Goal: Find specific page/section: Find specific page/section

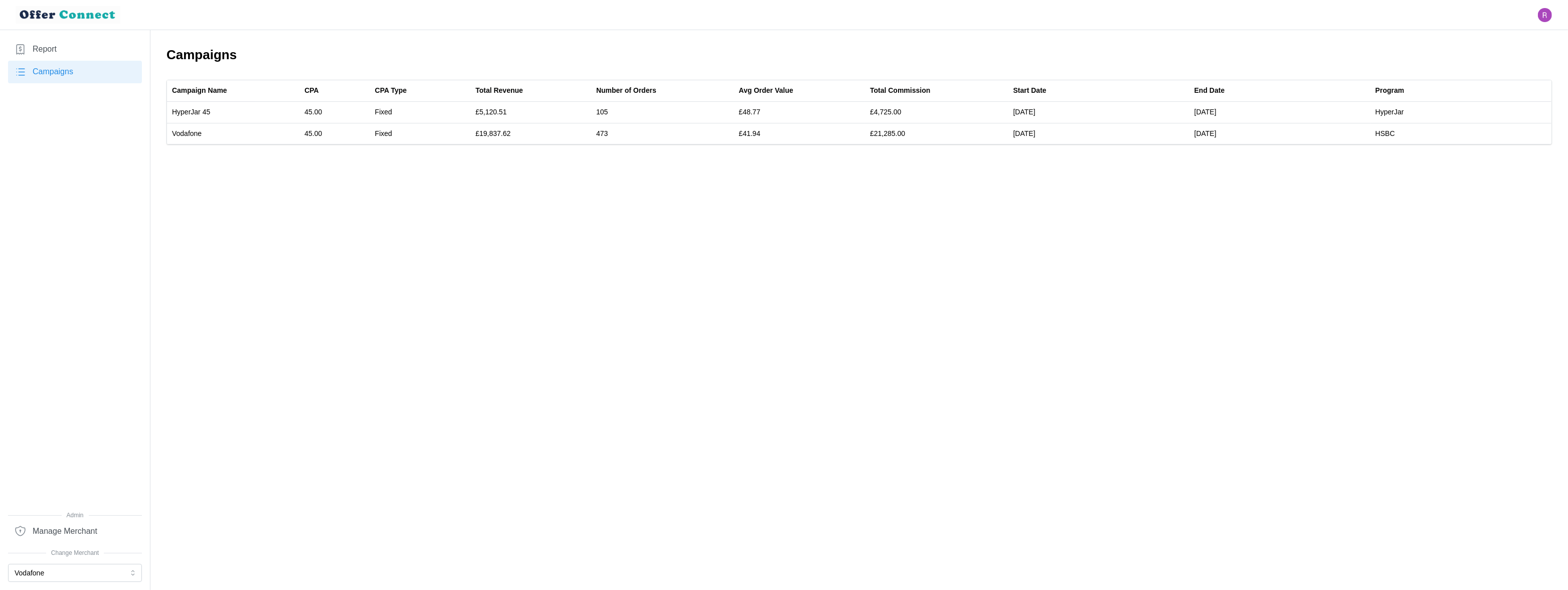
click at [800, 199] on main "Campaigns Campaign Name CPA CPA Type Total Revenue Number of Orders Avg Order V…" at bounding box center [784, 295] width 1568 height 590
click at [101, 573] on button "Vodafone" at bounding box center [75, 572] width 134 height 18
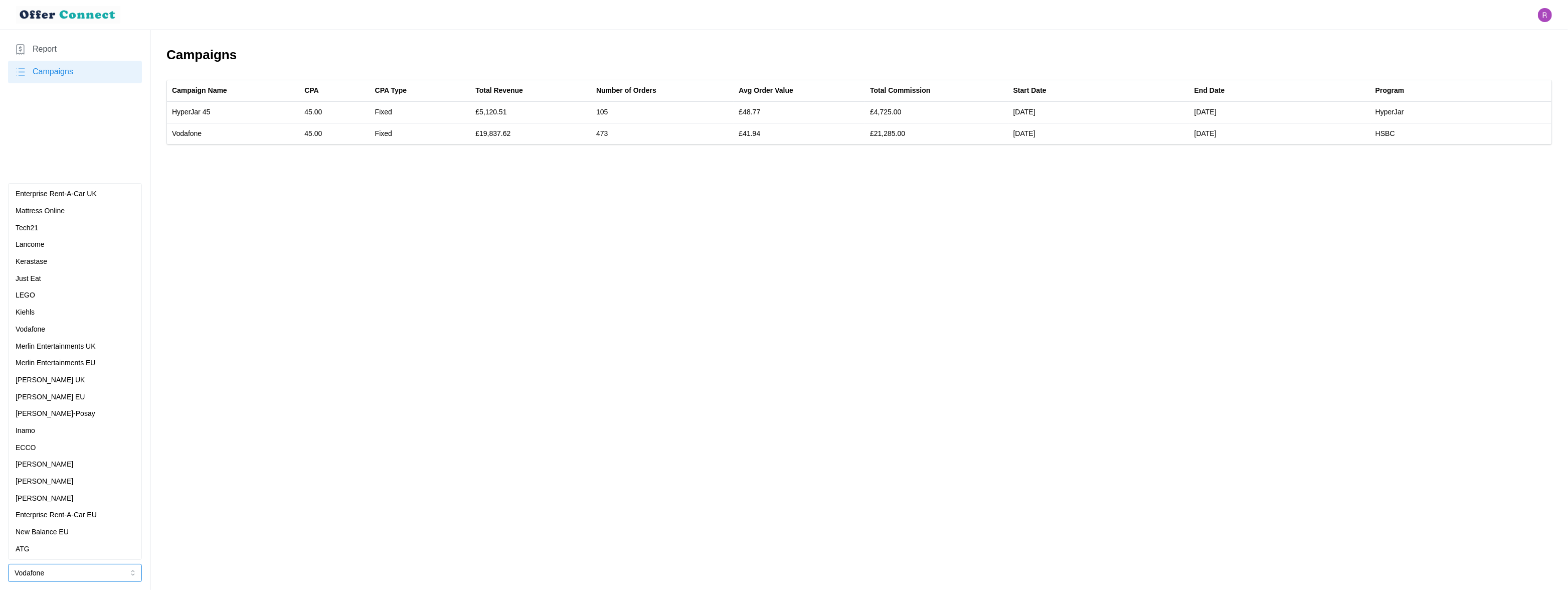
click at [63, 309] on div "Kiehls" at bounding box center [74, 313] width 119 height 11
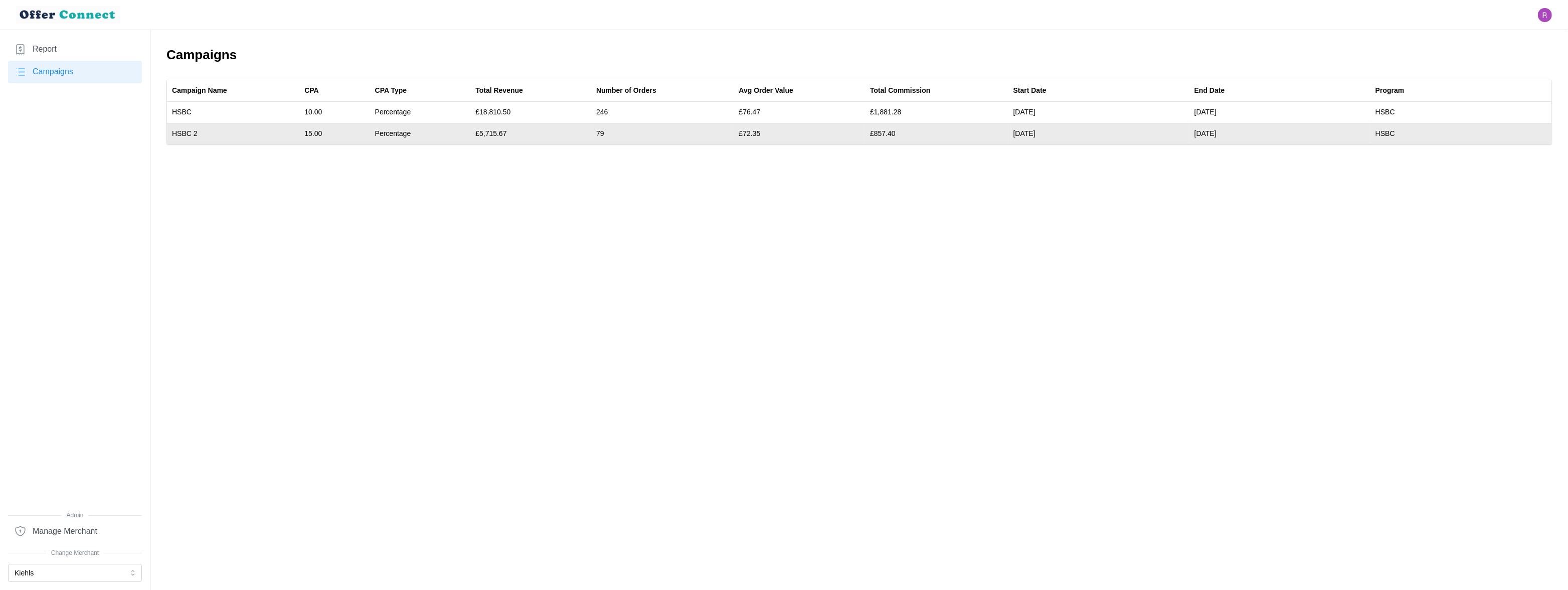
click at [493, 133] on td "£5,715.67" at bounding box center [531, 134] width 121 height 21
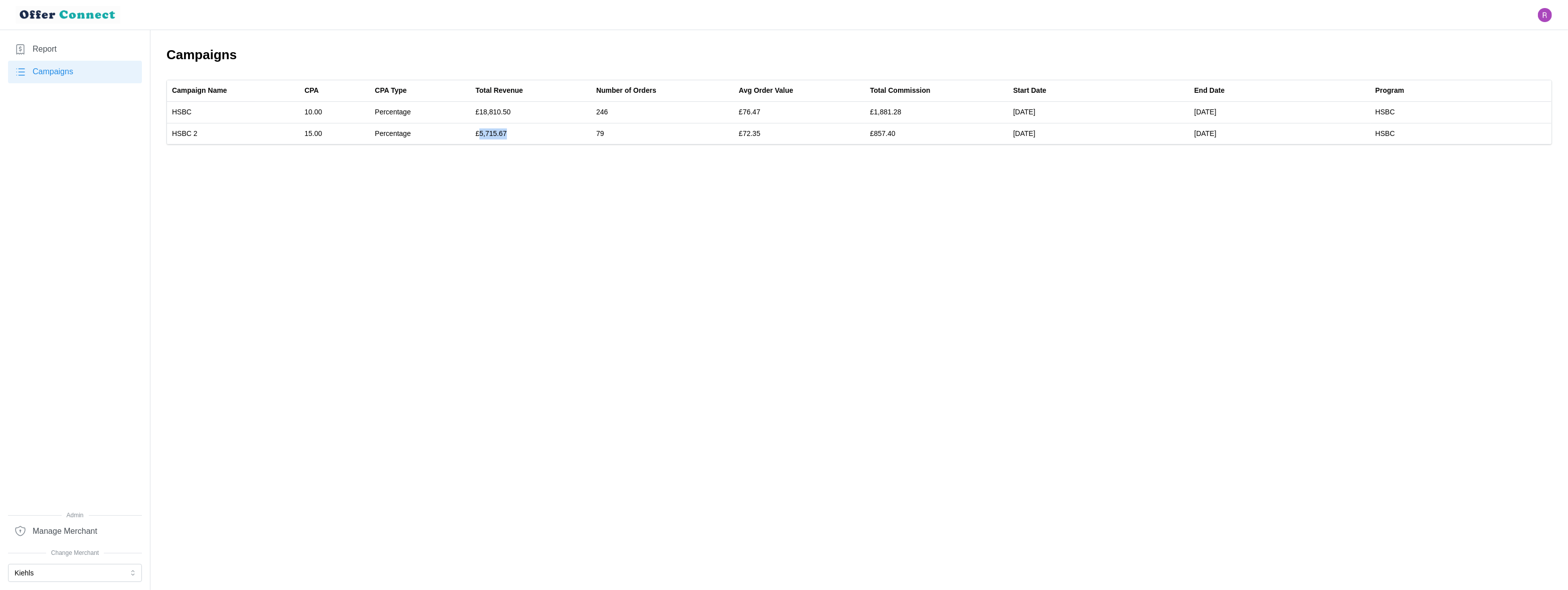
copy td "5,715.67"
click at [42, 572] on button "Kiehls" at bounding box center [75, 572] width 134 height 18
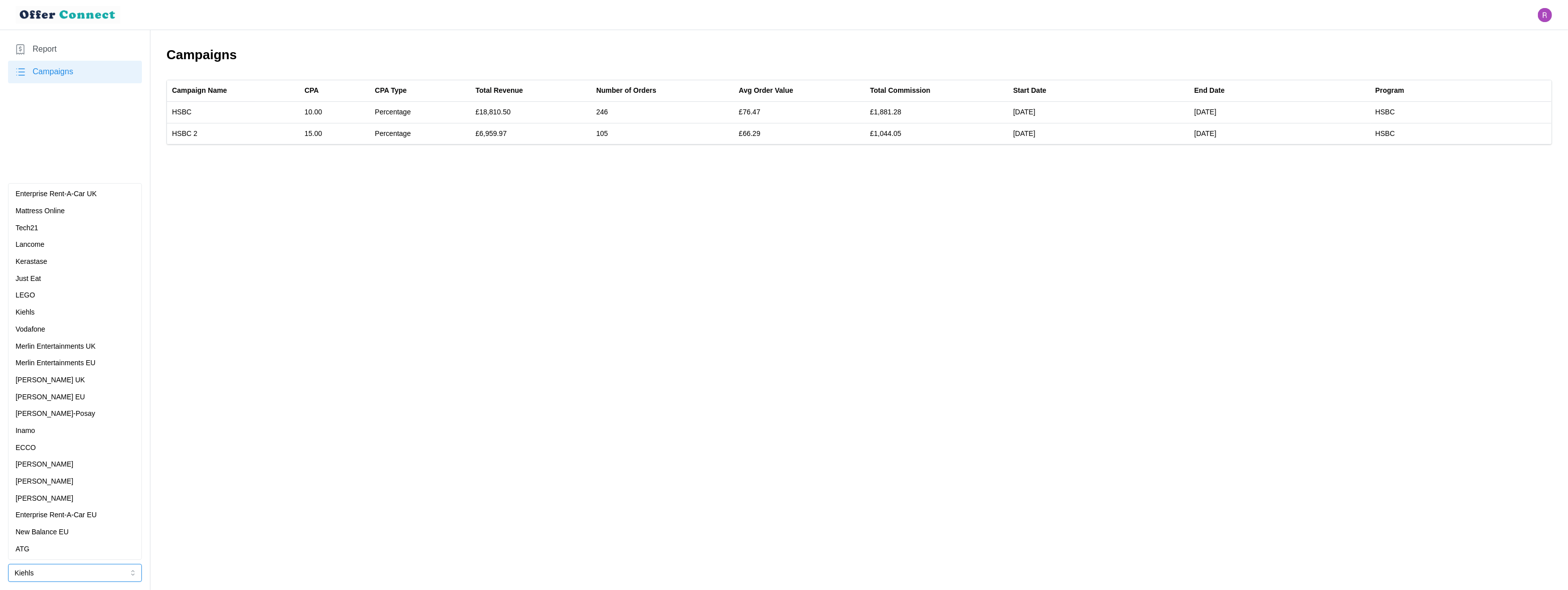
click at [61, 326] on div "Vodafone" at bounding box center [74, 330] width 119 height 11
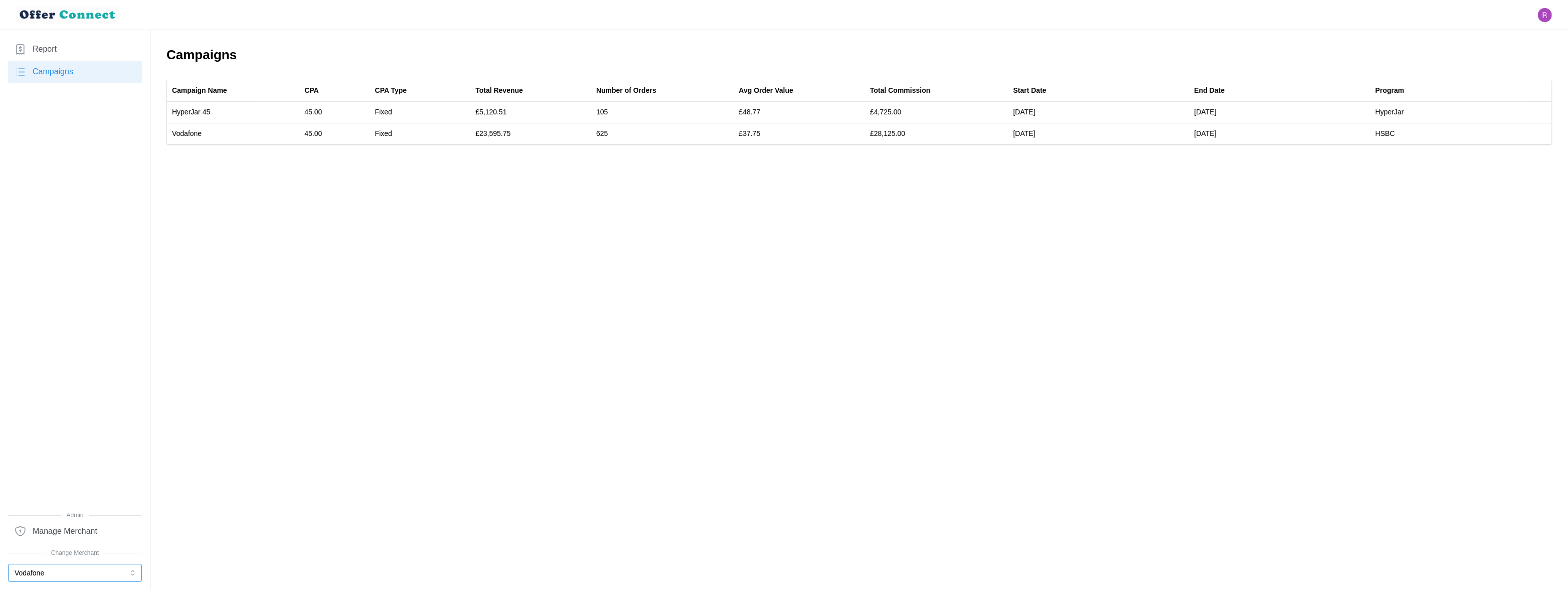
click at [35, 572] on button "Vodafone" at bounding box center [75, 572] width 134 height 18
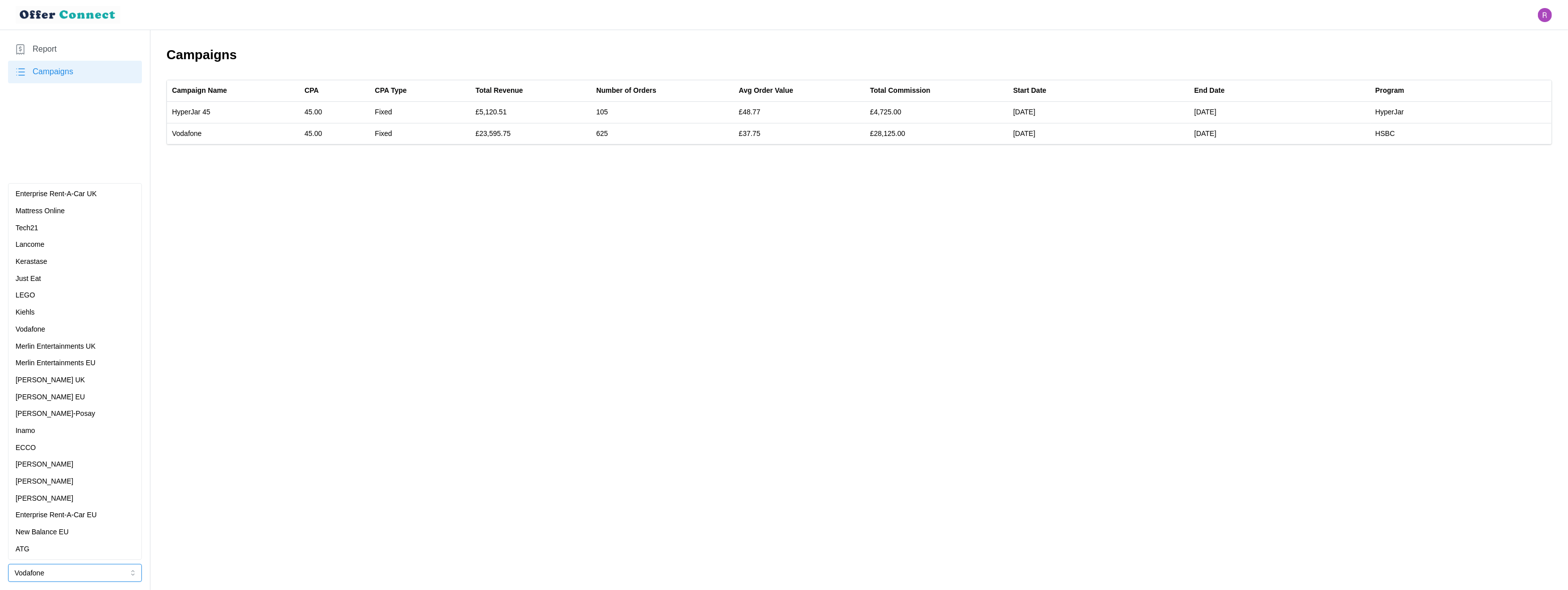
click at [98, 213] on div "Mattress Online" at bounding box center [74, 211] width 119 height 11
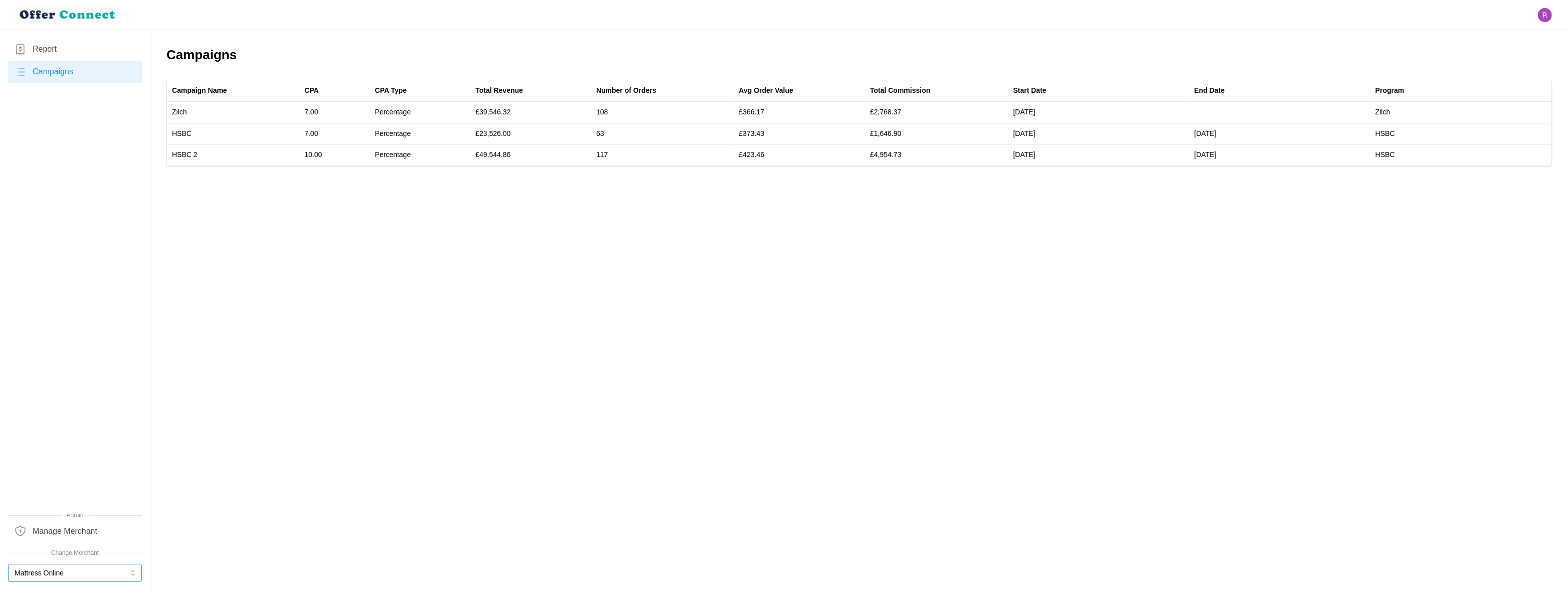
click at [58, 569] on button "Mattress Online" at bounding box center [75, 572] width 134 height 18
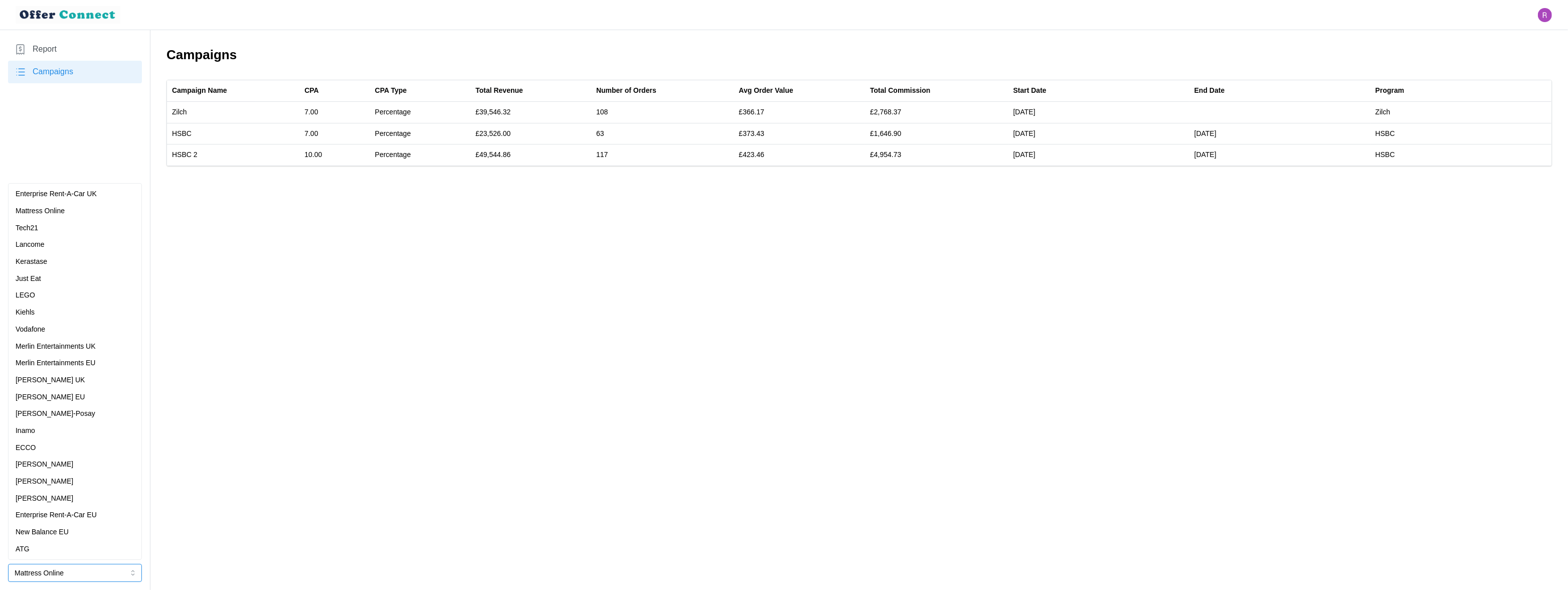
click at [50, 476] on div "[PERSON_NAME]" at bounding box center [74, 482] width 119 height 11
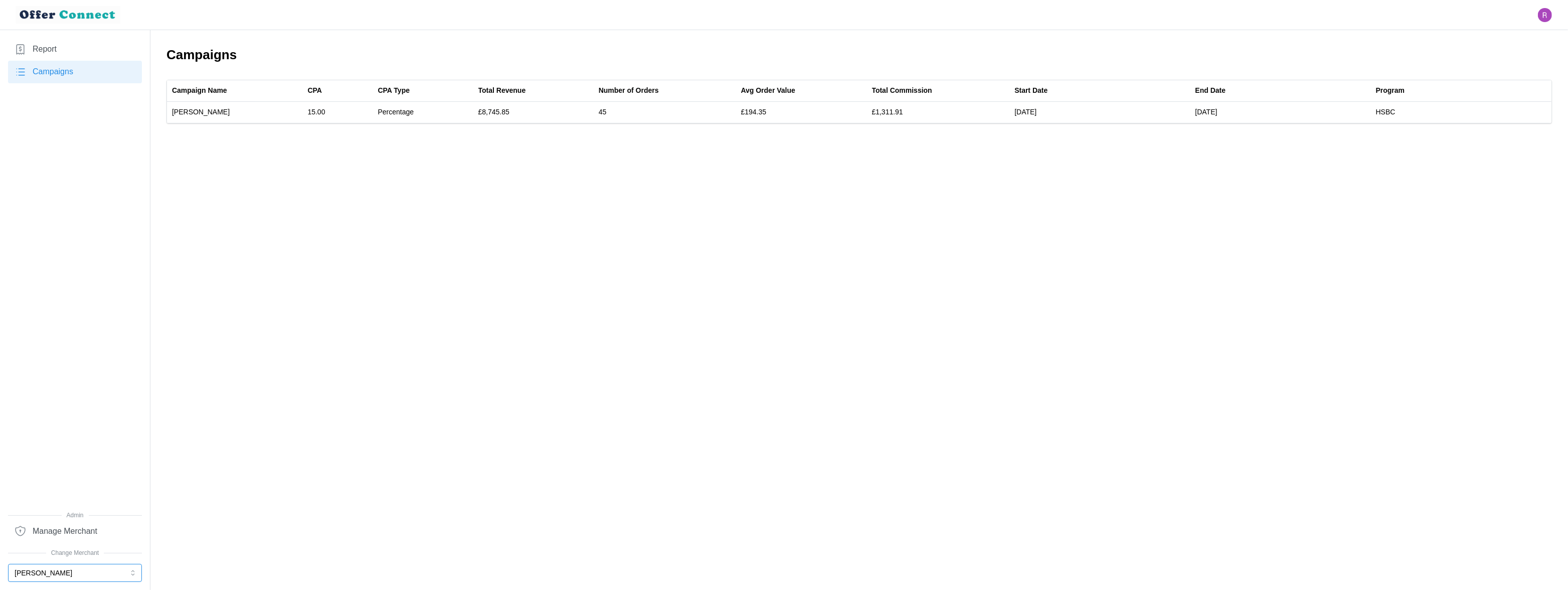
click at [65, 570] on button "[PERSON_NAME]" at bounding box center [75, 572] width 134 height 18
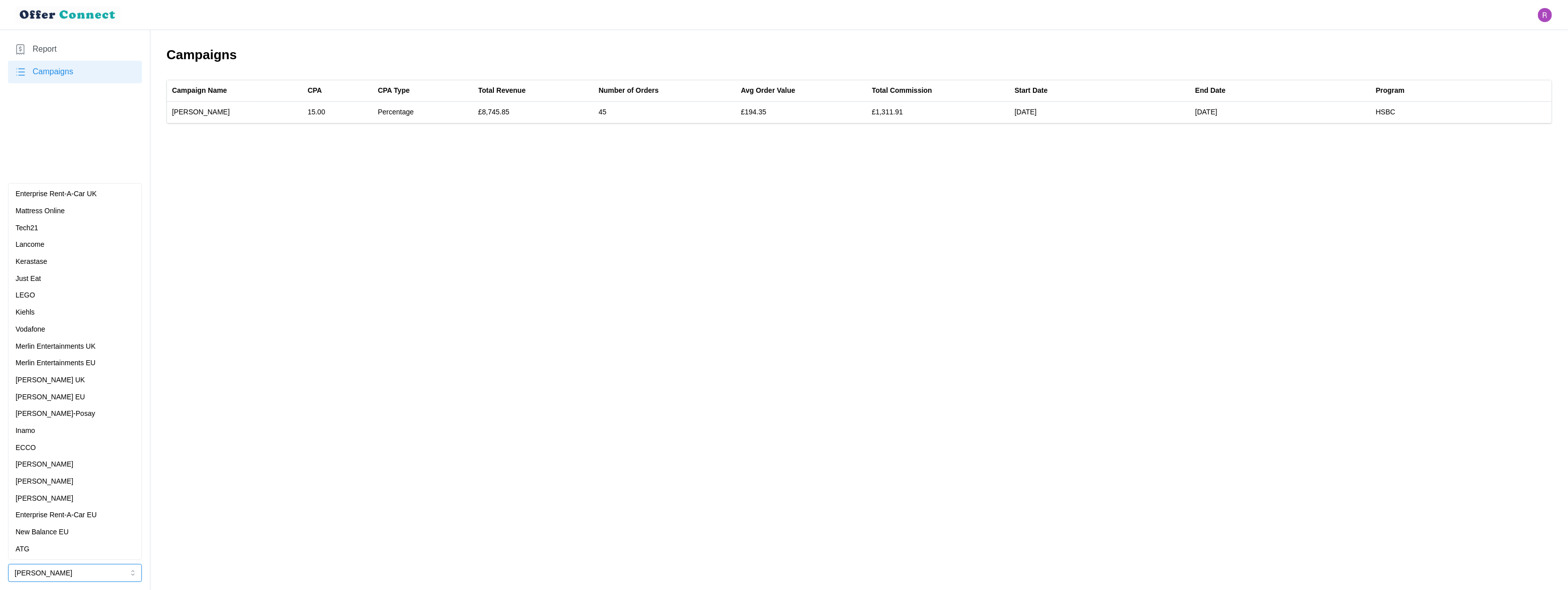
click at [72, 414] on div "[PERSON_NAME]-Posay" at bounding box center [74, 414] width 119 height 11
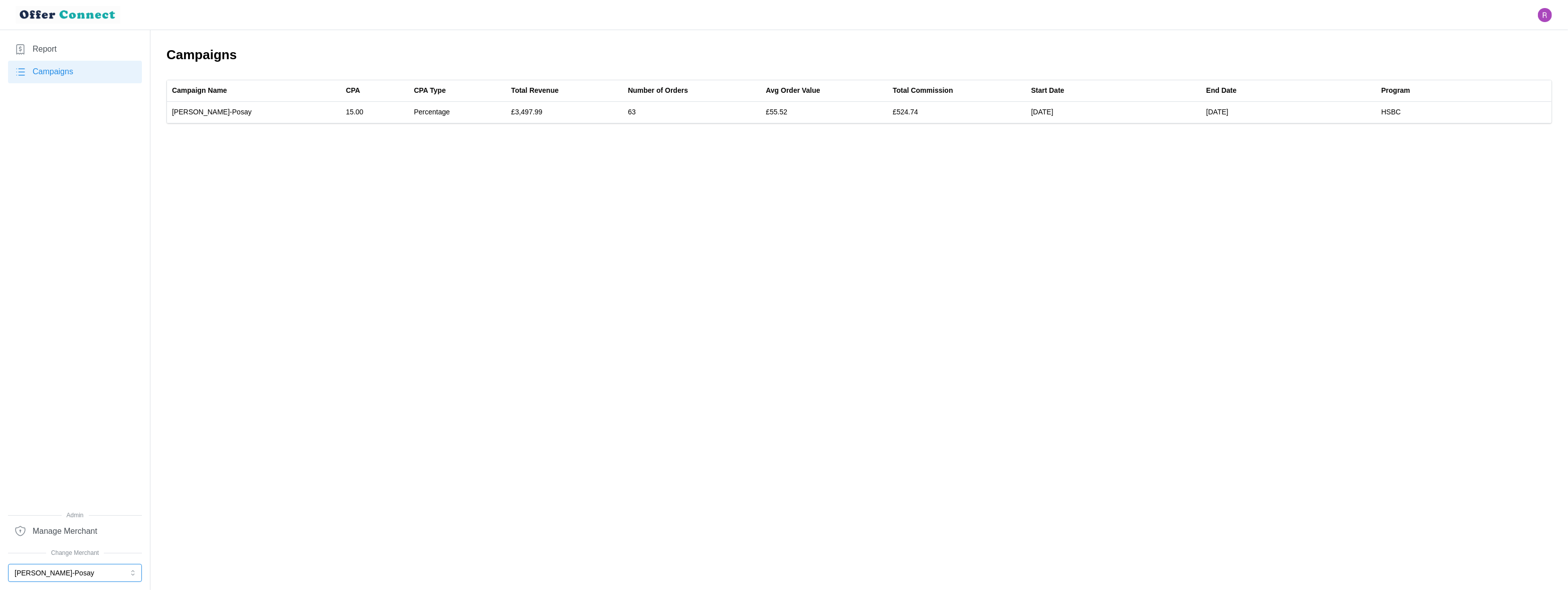
click at [50, 573] on button "[PERSON_NAME]-Posay" at bounding box center [75, 572] width 134 height 18
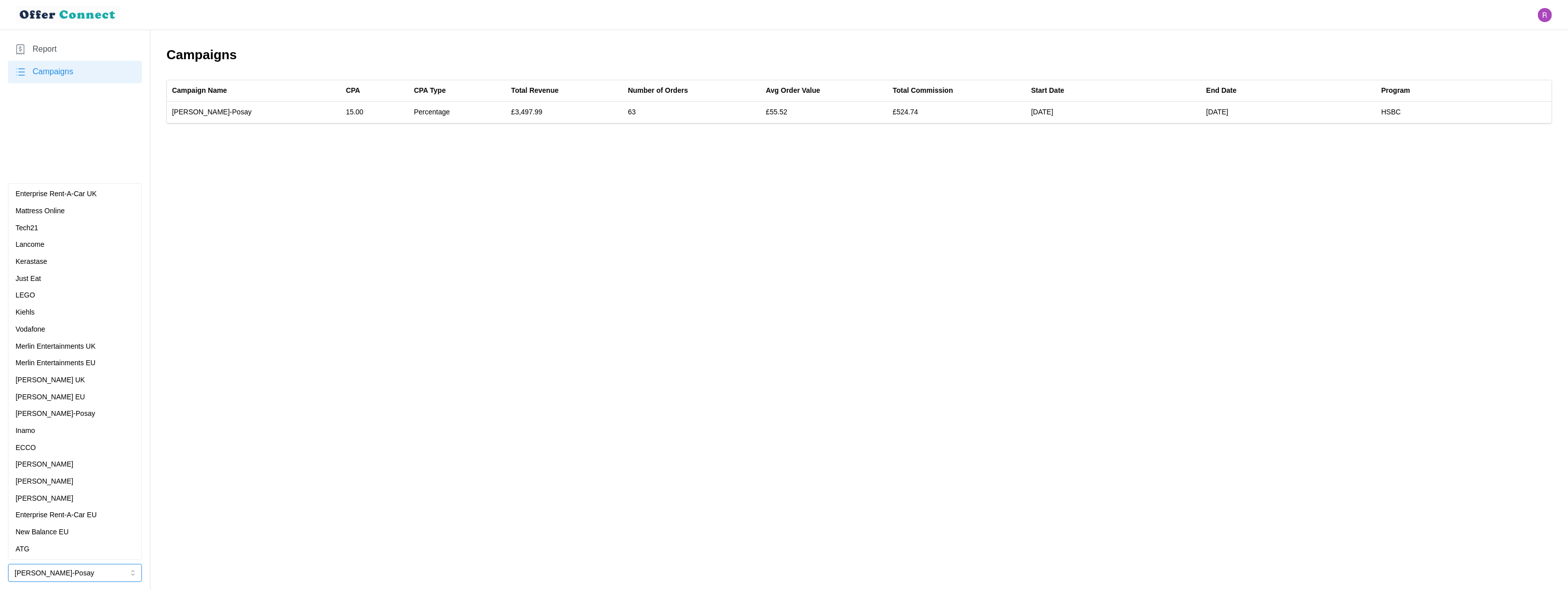
click at [63, 247] on div "Lancome" at bounding box center [74, 245] width 119 height 11
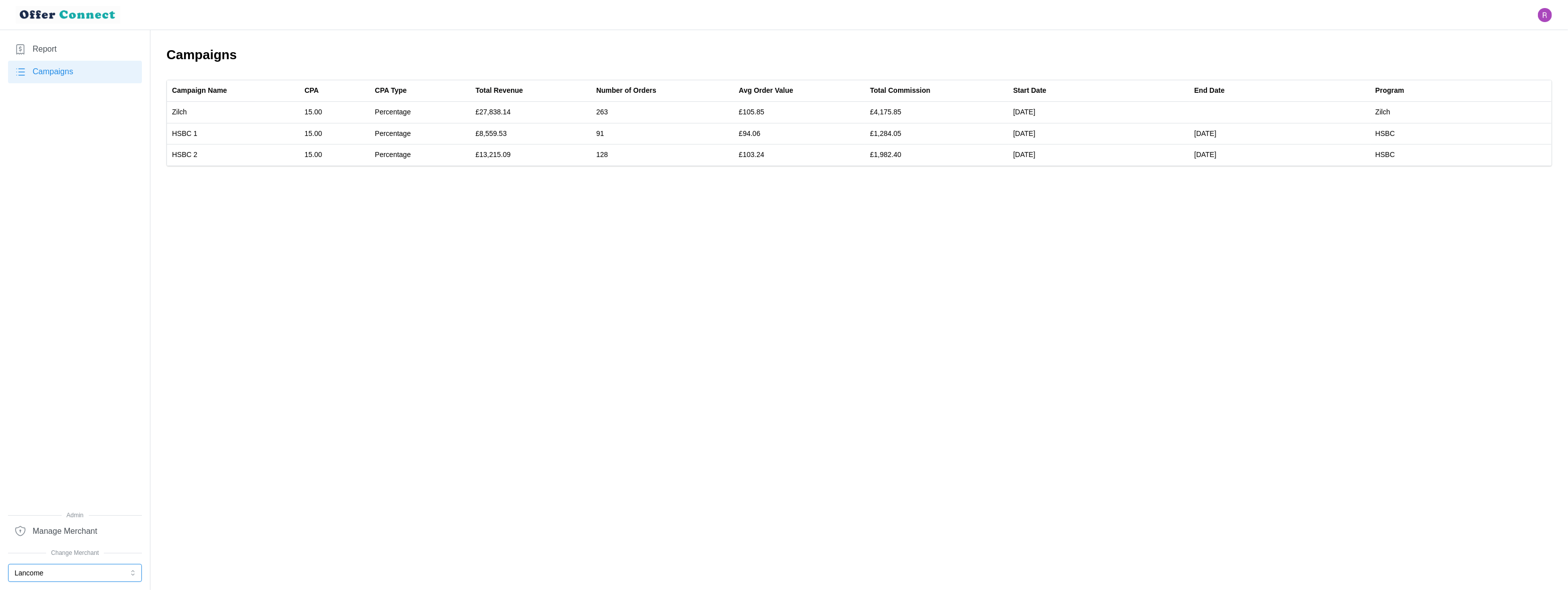
click at [47, 573] on button "Lancome" at bounding box center [75, 572] width 134 height 18
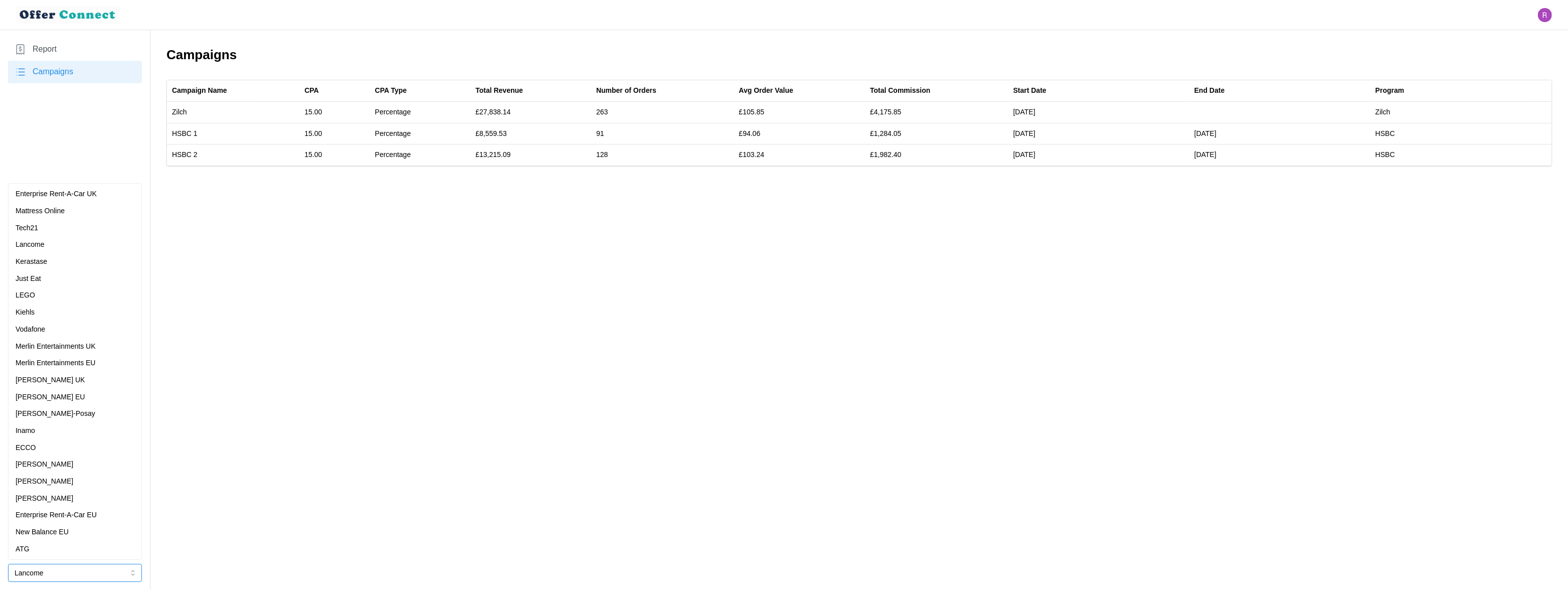
click at [71, 260] on div "Kerastase" at bounding box center [74, 262] width 119 height 11
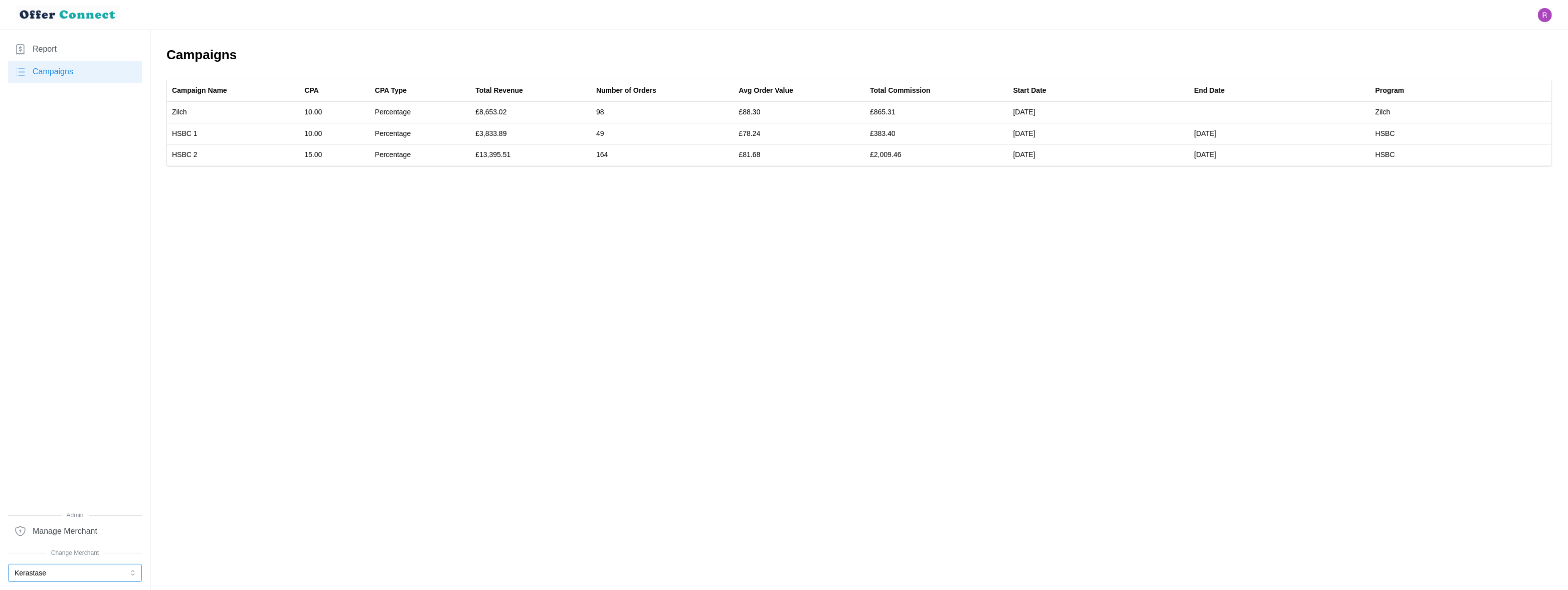
click at [49, 568] on button "Kerastase" at bounding box center [75, 572] width 134 height 18
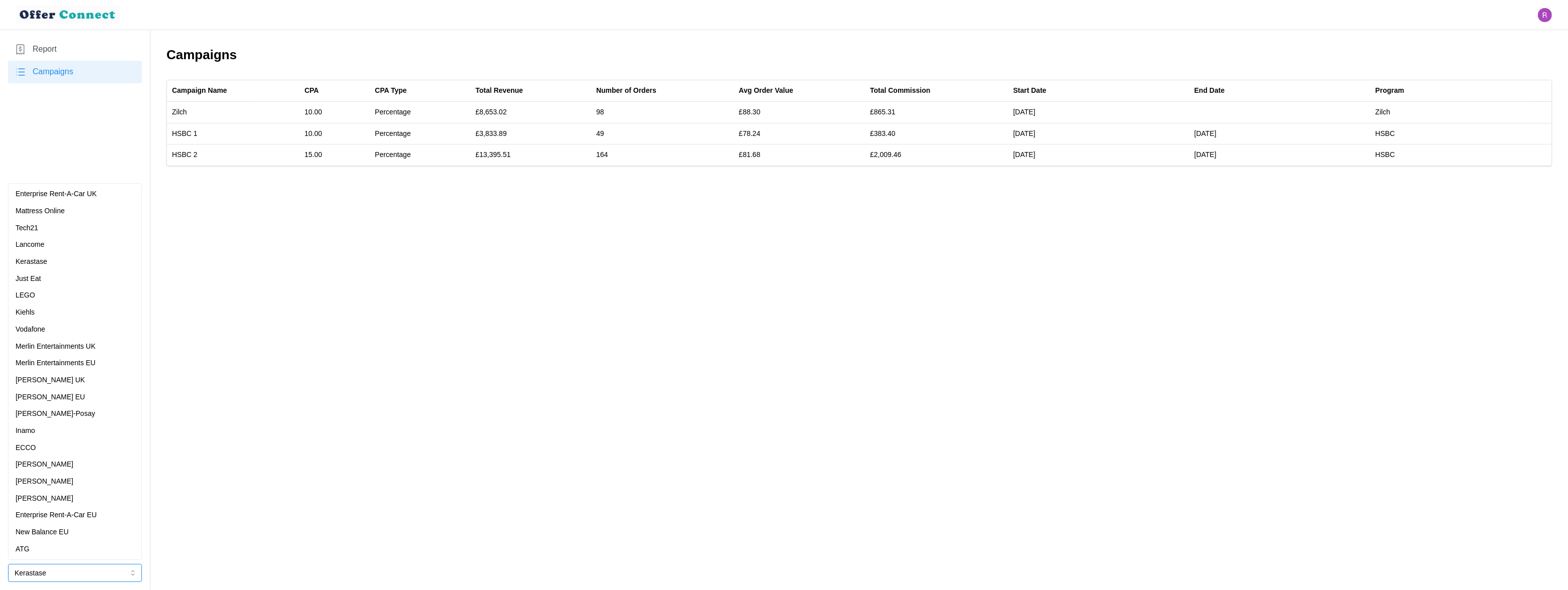
click at [66, 498] on div "[PERSON_NAME]" at bounding box center [74, 499] width 119 height 11
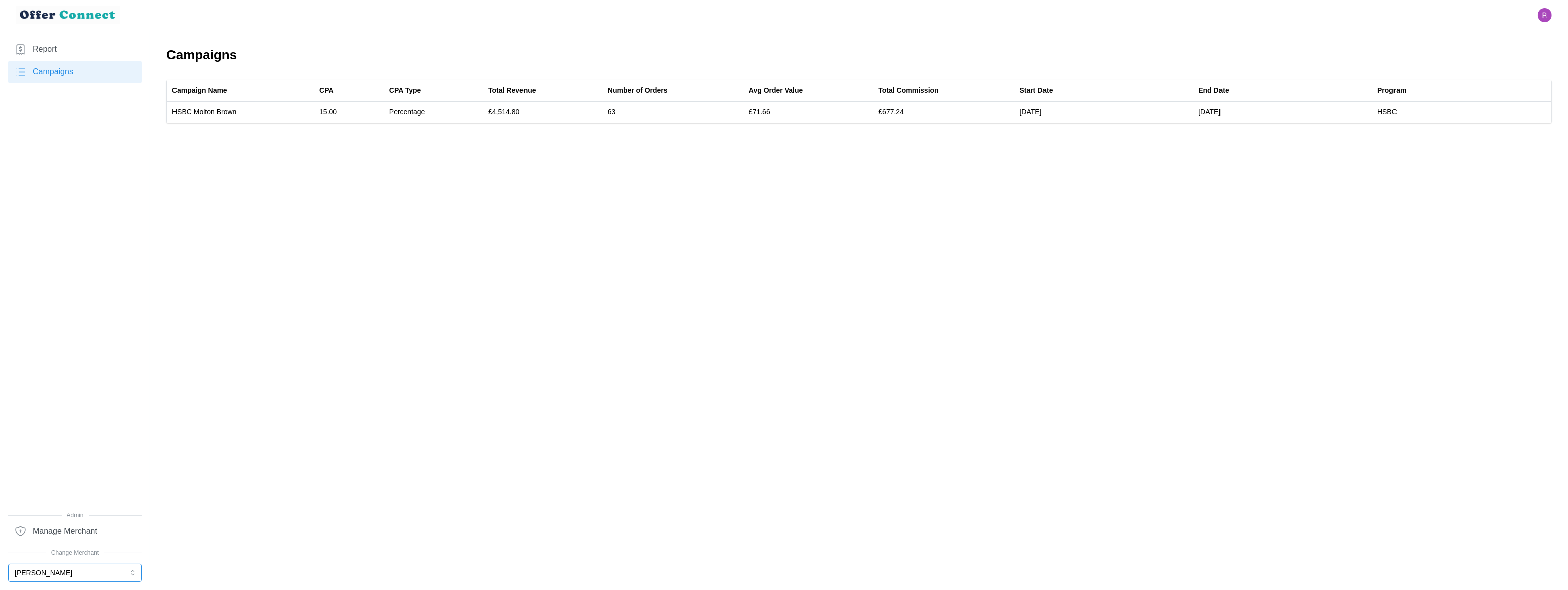
click at [61, 570] on button "[PERSON_NAME]" at bounding box center [75, 572] width 134 height 18
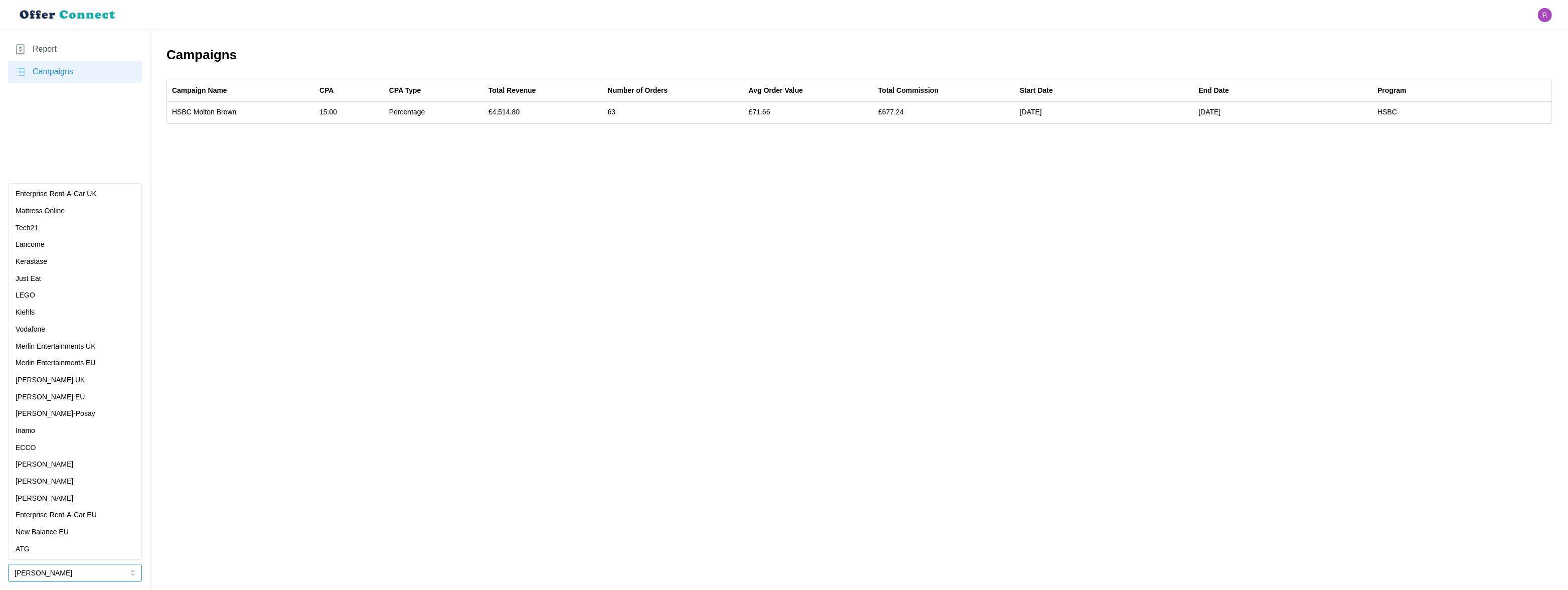
click at [74, 347] on p "Merlin Entertainments UK" at bounding box center [55, 346] width 80 height 11
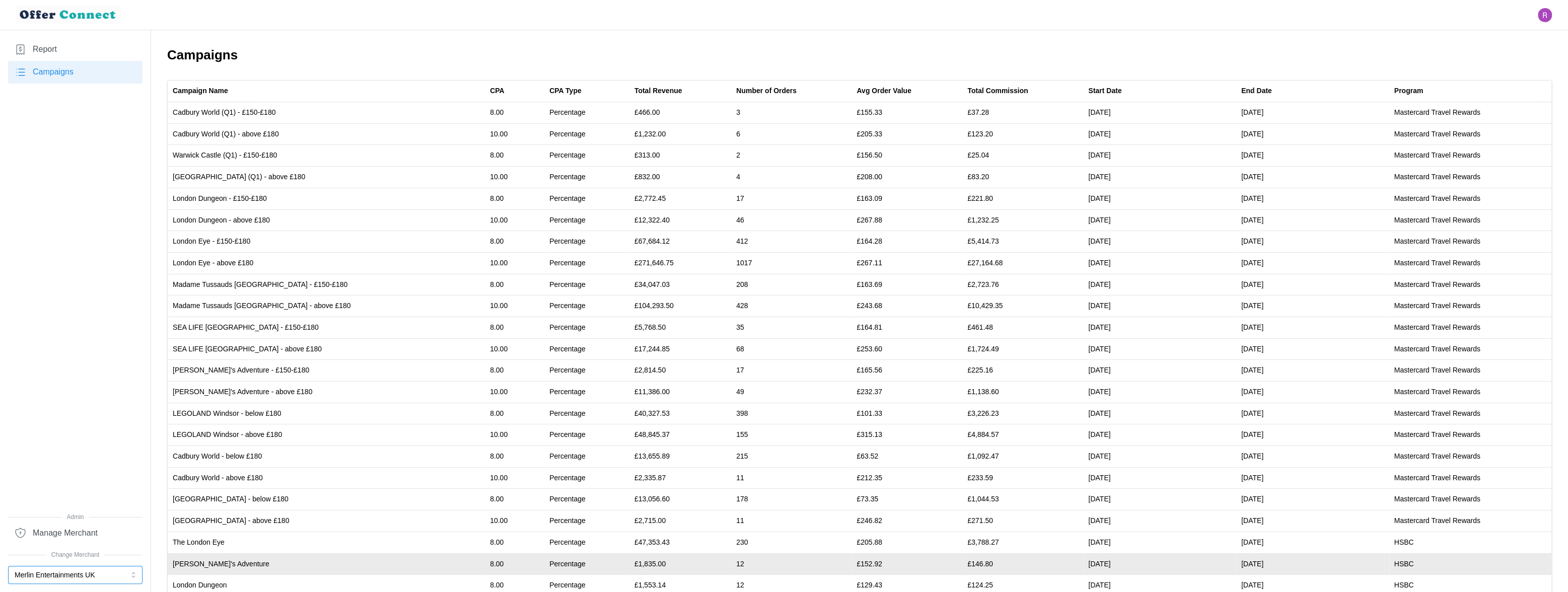
scroll to position [148, 0]
